Goal: Information Seeking & Learning: Check status

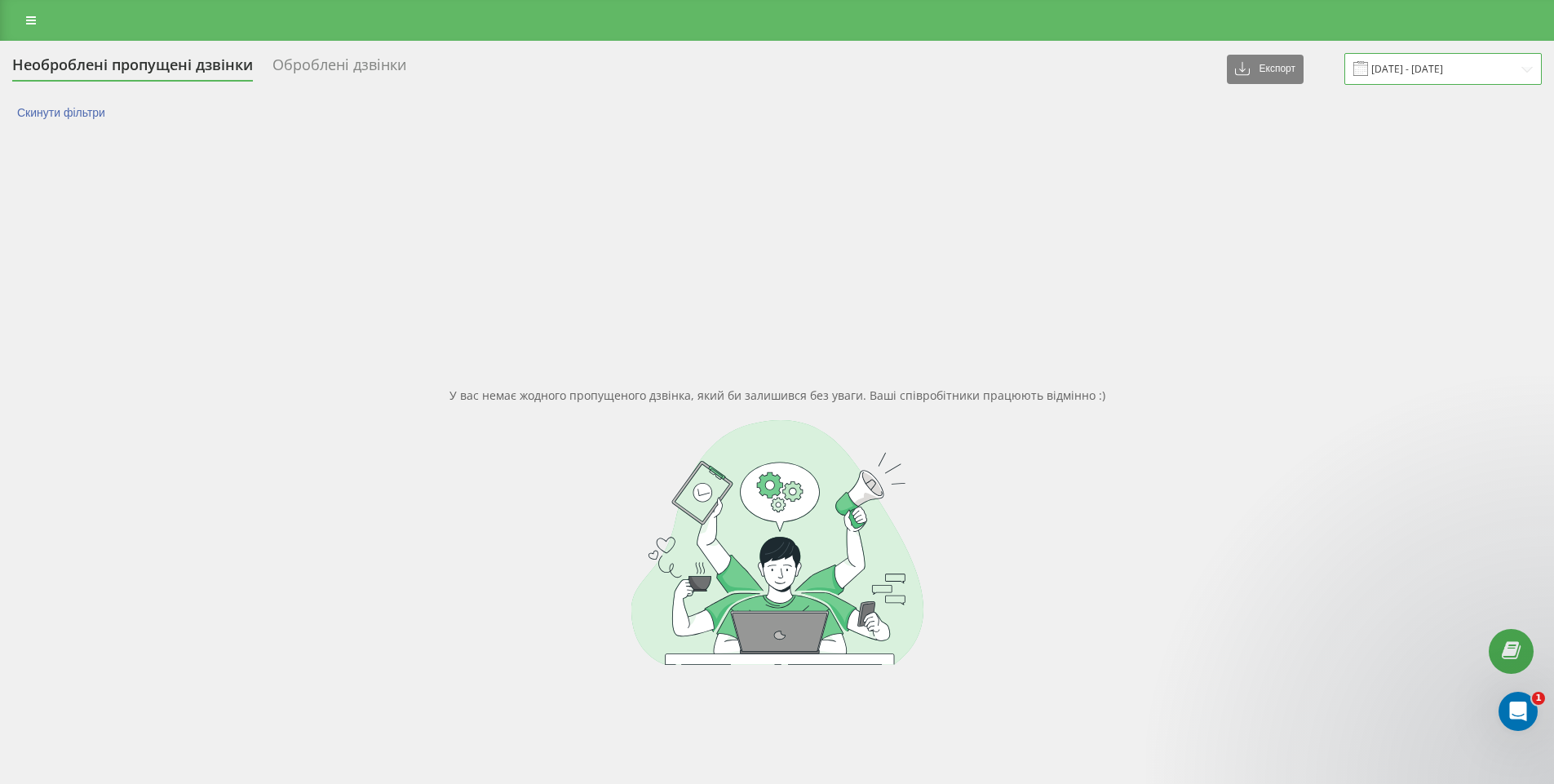
click at [1407, 71] on input "22.09.2025 - 22.09.2025" at bounding box center [1443, 68] width 198 height 32
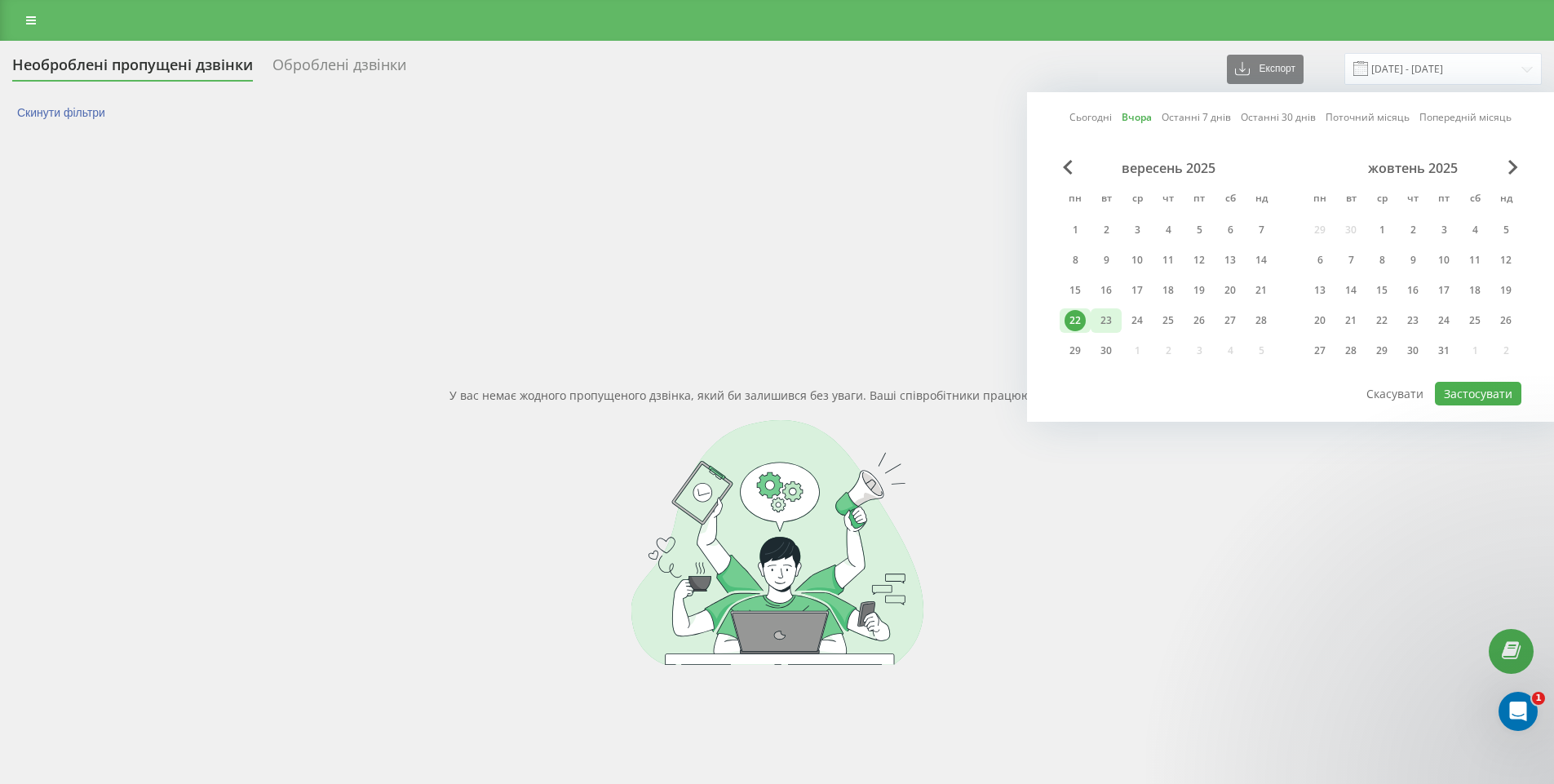
click at [1105, 322] on div "23" at bounding box center [1106, 321] width 22 height 22
click at [1496, 399] on button "Застосувати" at bounding box center [1478, 393] width 86 height 23
type input "[DATE] - [DATE]"
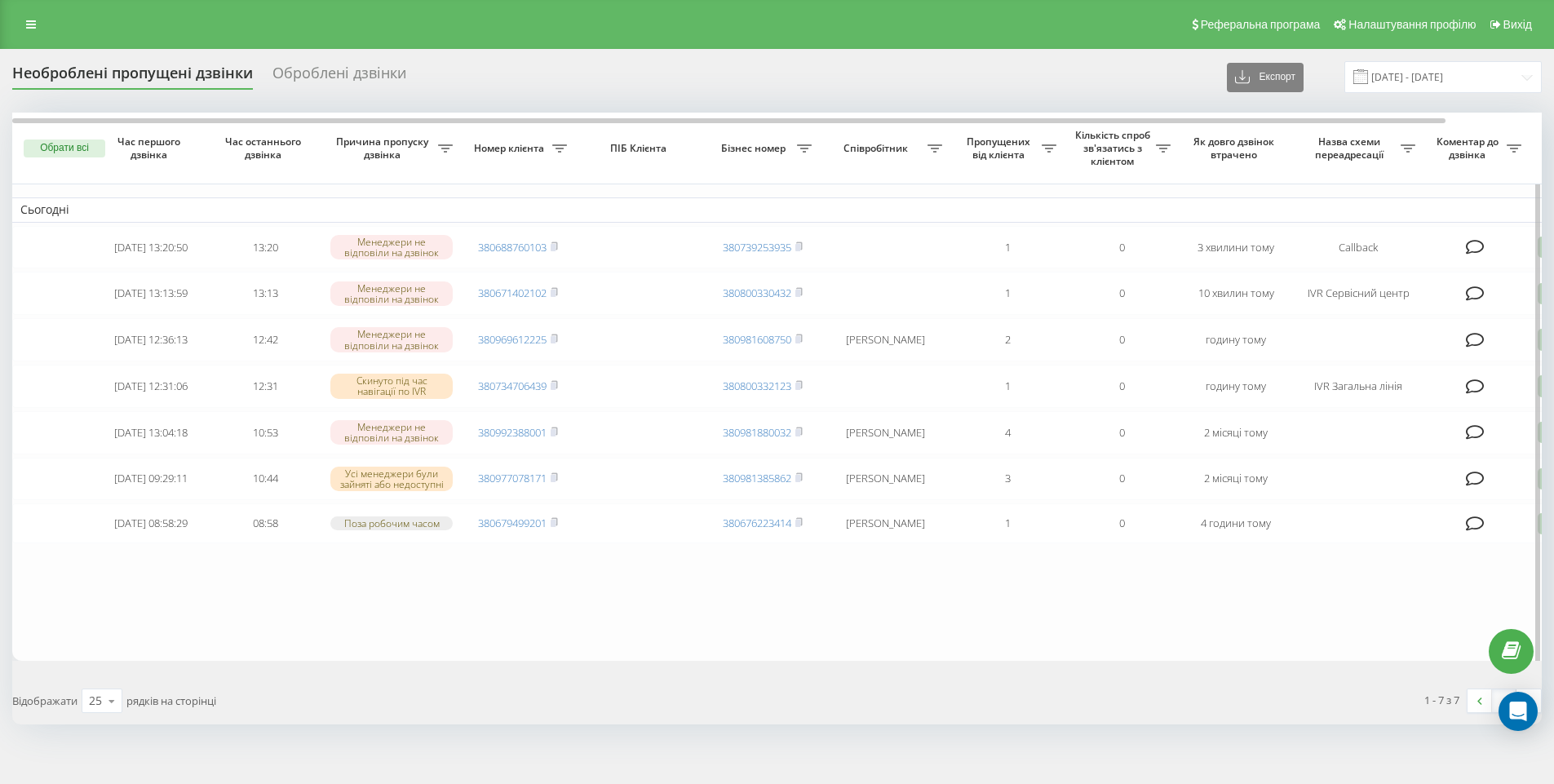
click at [1404, 148] on icon at bounding box center [1407, 149] width 15 height 8
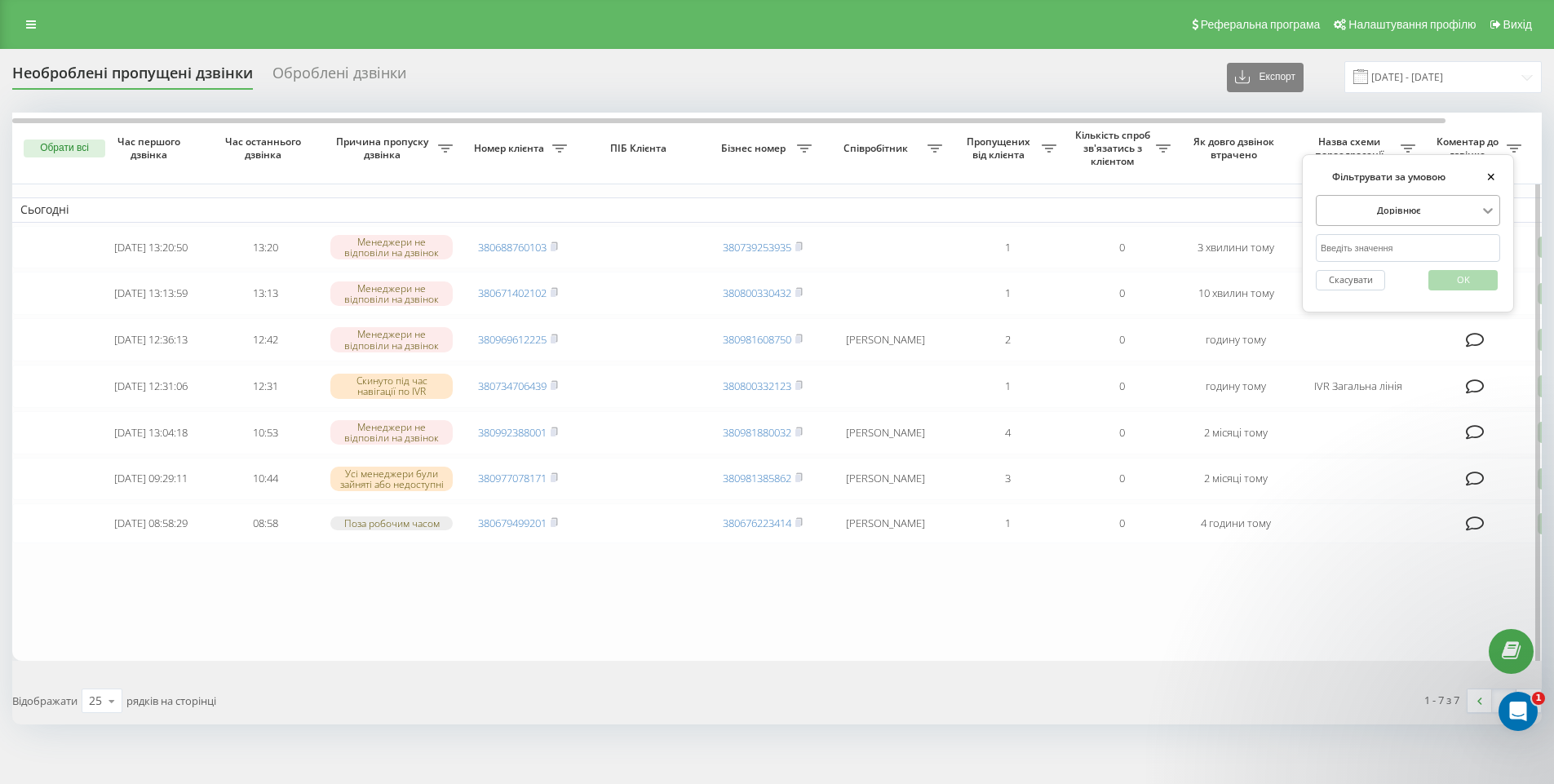
click at [1485, 212] on icon at bounding box center [1487, 210] width 17 height 17
click at [1424, 287] on div "Відповідає регулярному виразу" at bounding box center [1407, 284] width 183 height 22
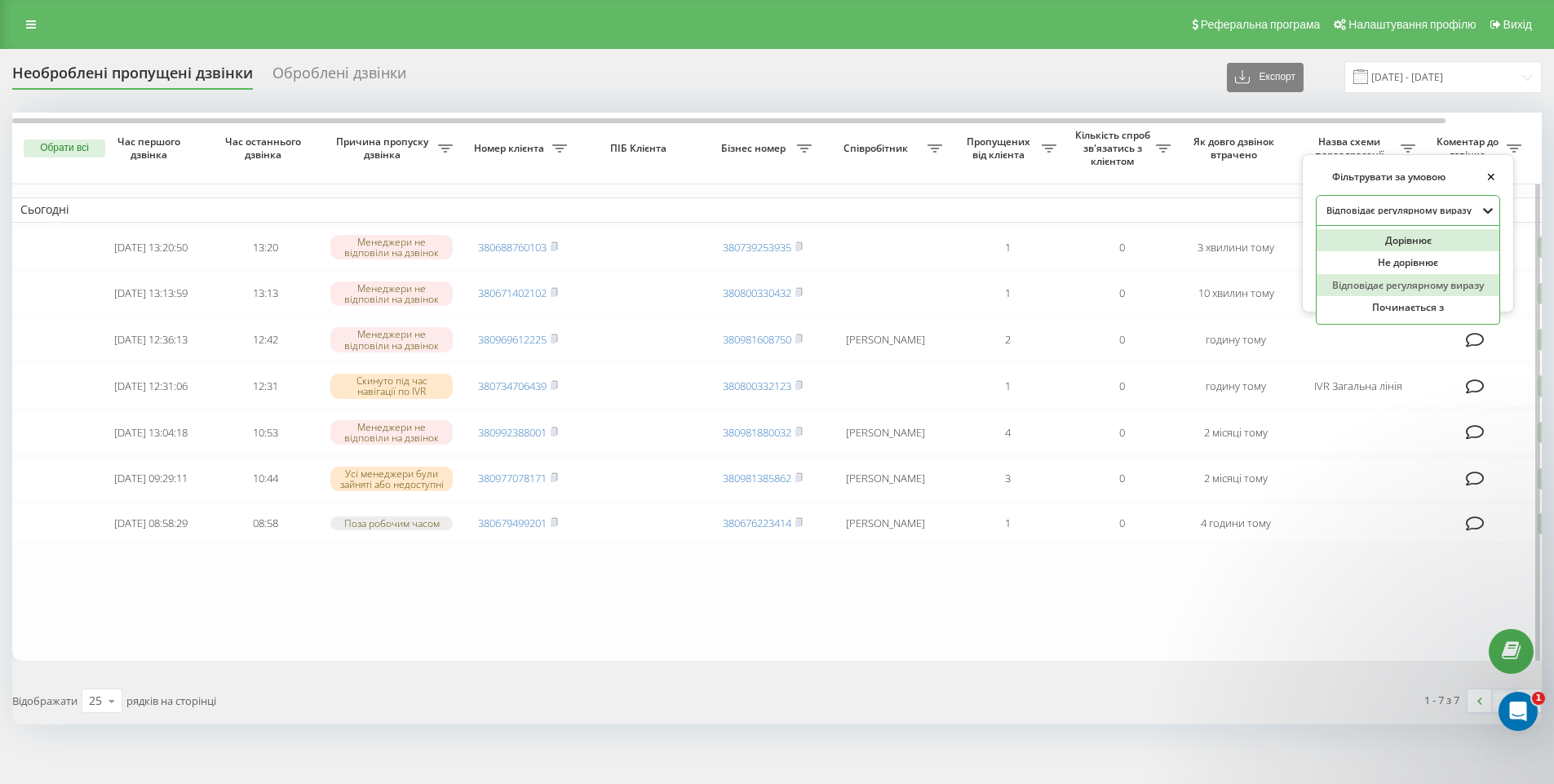
click at [1488, 209] on icon at bounding box center [1487, 210] width 17 height 17
click at [1422, 286] on div "Відповідає регулярному виразу" at bounding box center [1407, 284] width 183 height 22
click at [1443, 254] on input "text" at bounding box center [1407, 247] width 185 height 28
type input "IVR Загальна лінія|Callback"
click at [1457, 282] on span "OK" at bounding box center [1463, 280] width 46 height 25
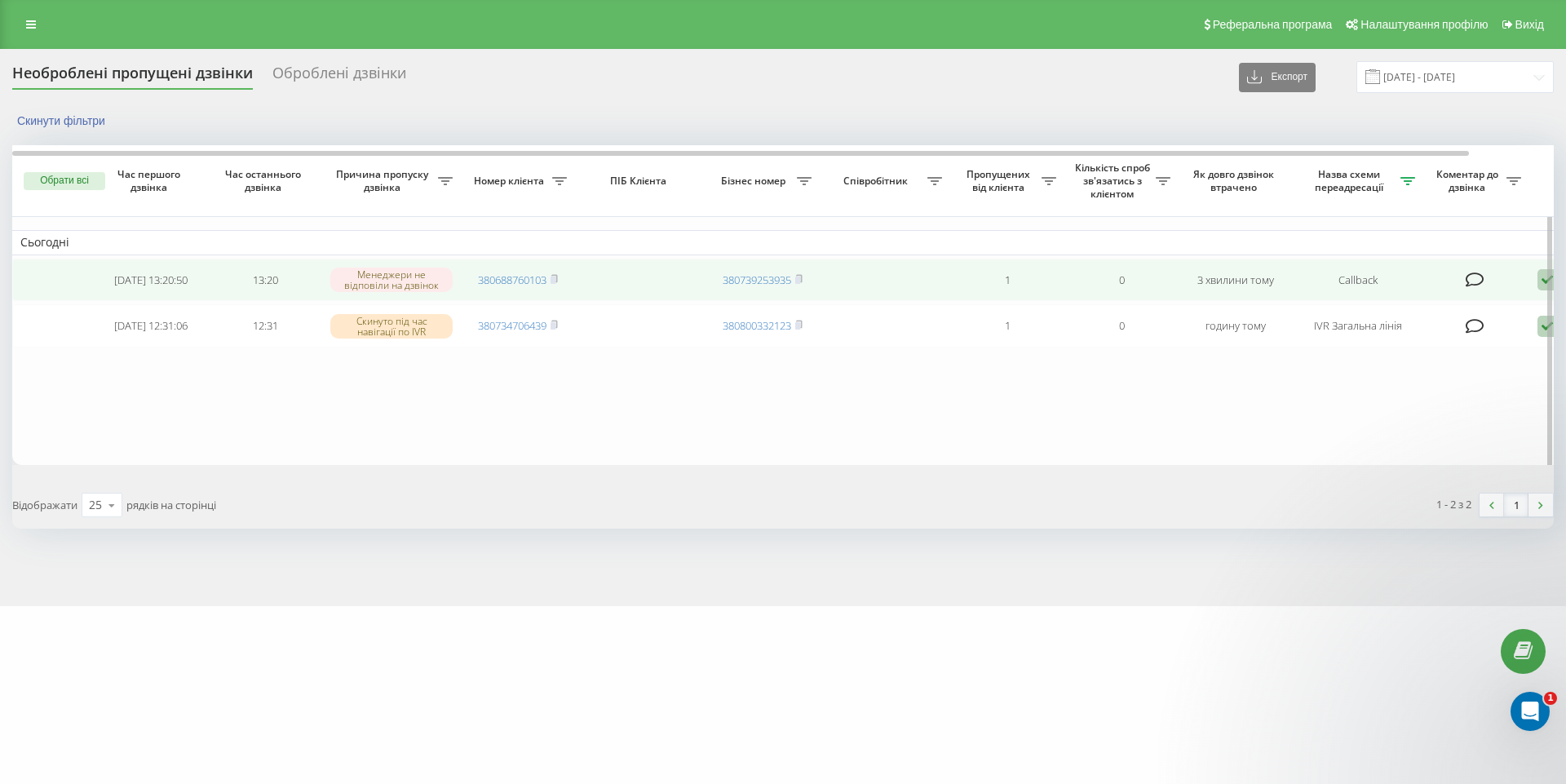
click at [422, 283] on div "Менеджери не відповіли на дзвінок" at bounding box center [391, 280] width 122 height 24
click at [506, 283] on link "380688760103" at bounding box center [513, 280] width 68 height 15
